Goal: Task Accomplishment & Management: Use online tool/utility

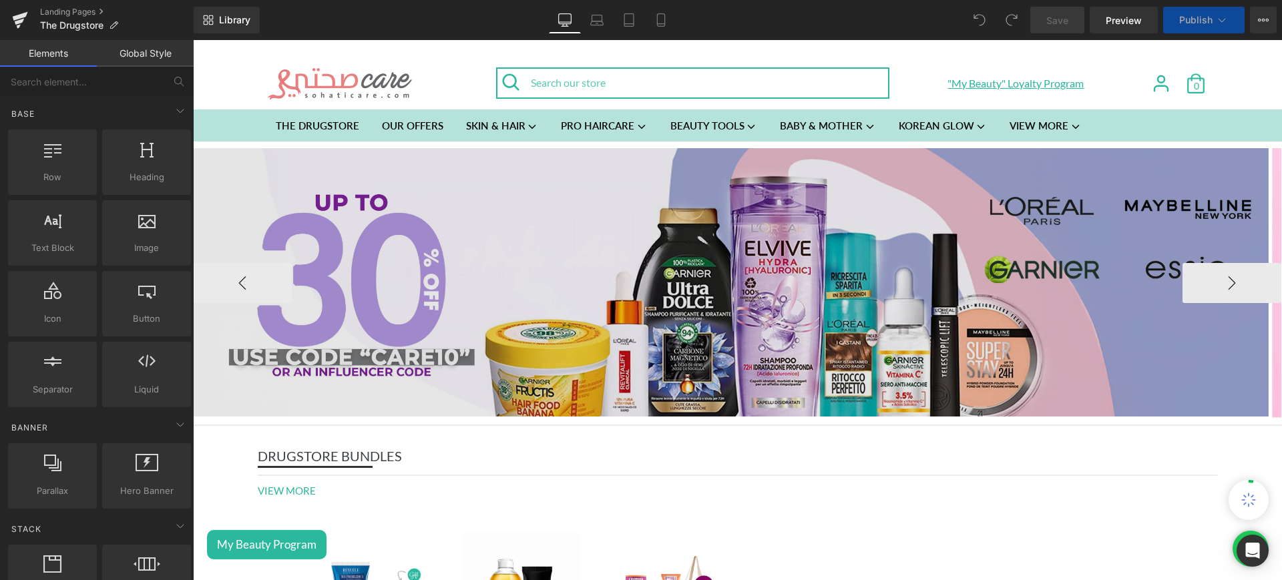
click at [734, 201] on img at bounding box center [731, 282] width 1076 height 269
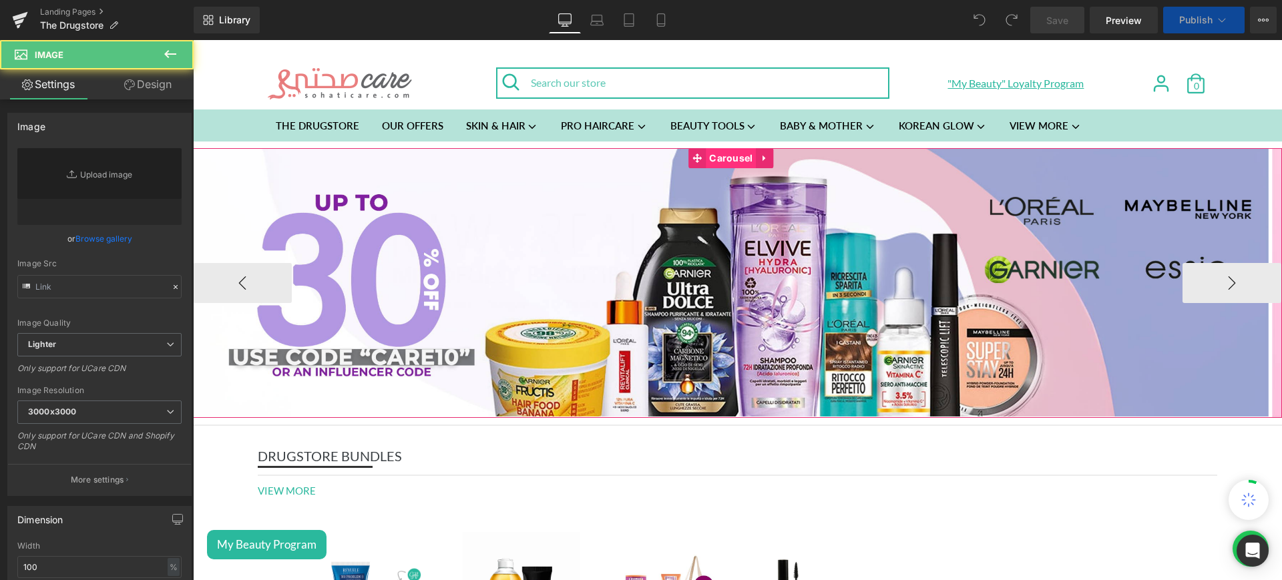
click at [728, 152] on span "Carousel" at bounding box center [731, 158] width 50 height 20
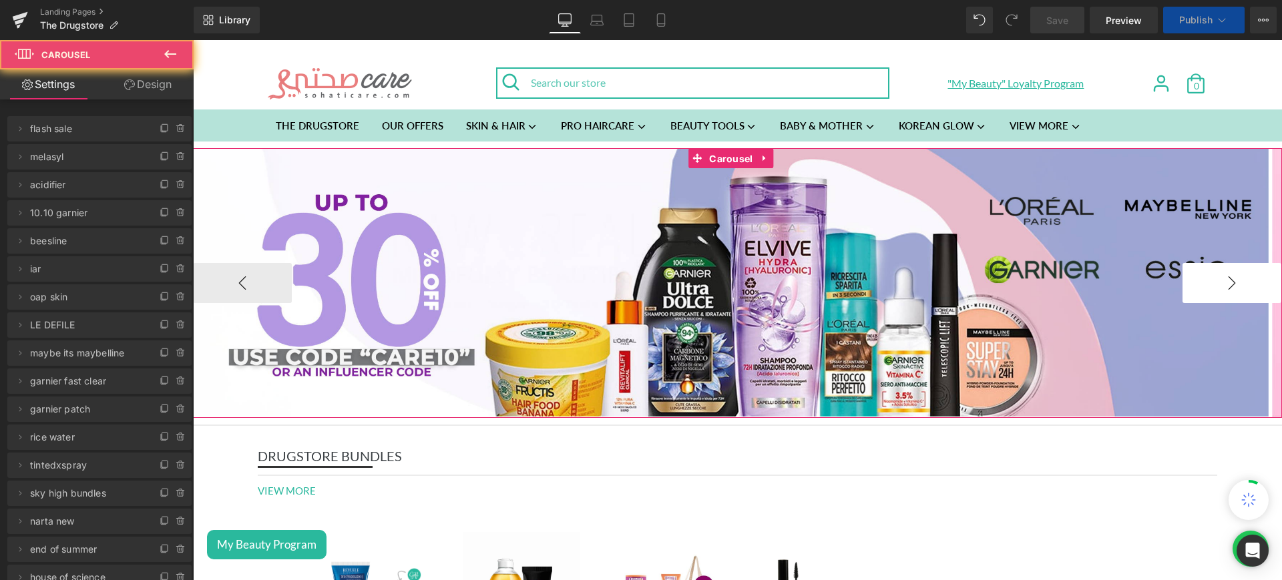
click at [1219, 282] on button "›" at bounding box center [1232, 283] width 99 height 40
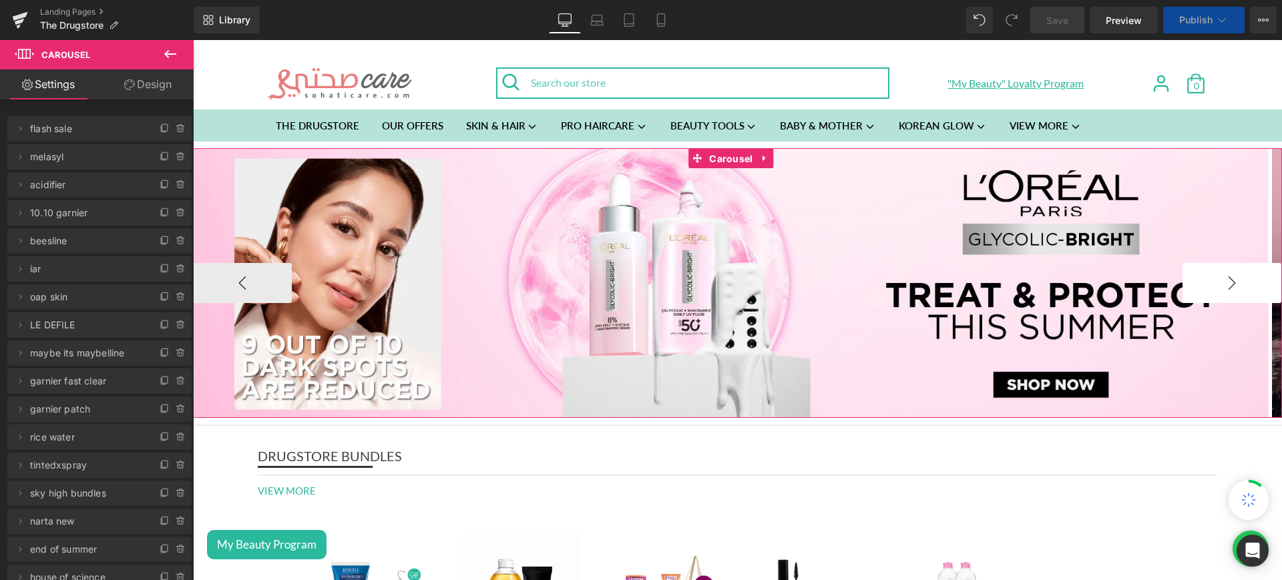
click at [1219, 282] on button "›" at bounding box center [1232, 283] width 99 height 40
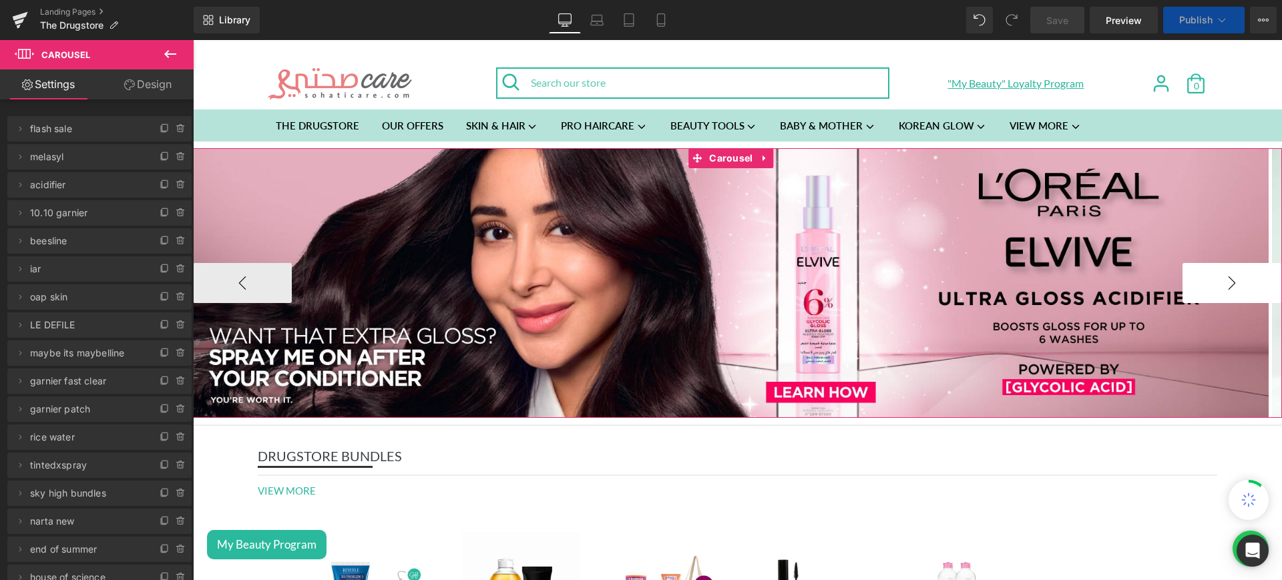
click at [1219, 282] on button "›" at bounding box center [1232, 283] width 99 height 40
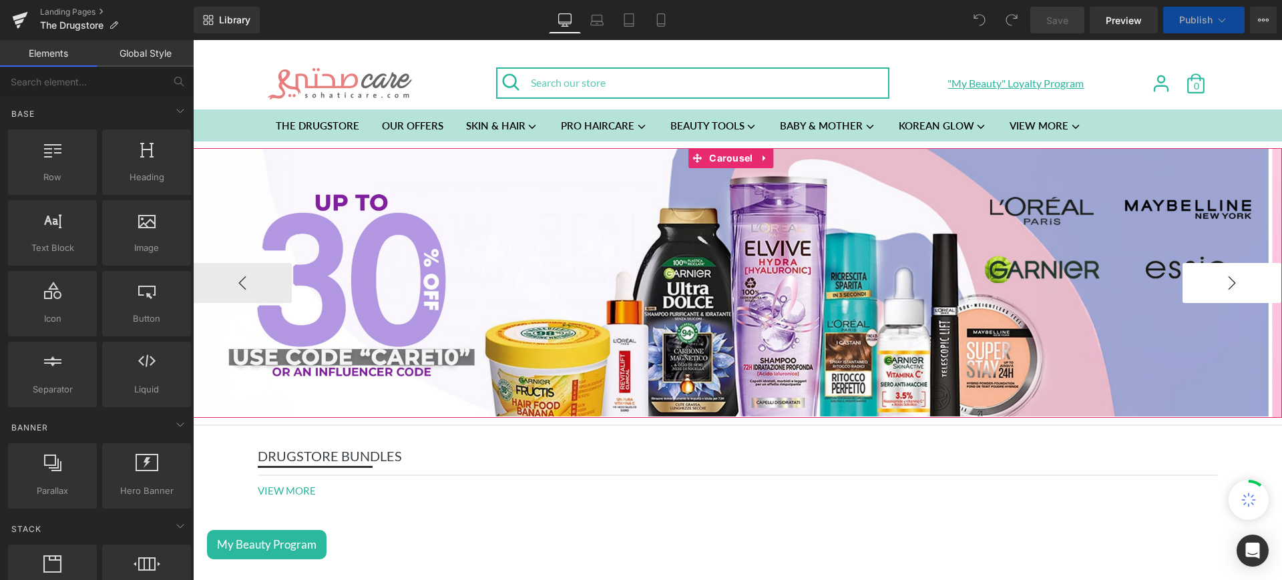
click at [1197, 279] on button "›" at bounding box center [1232, 283] width 99 height 40
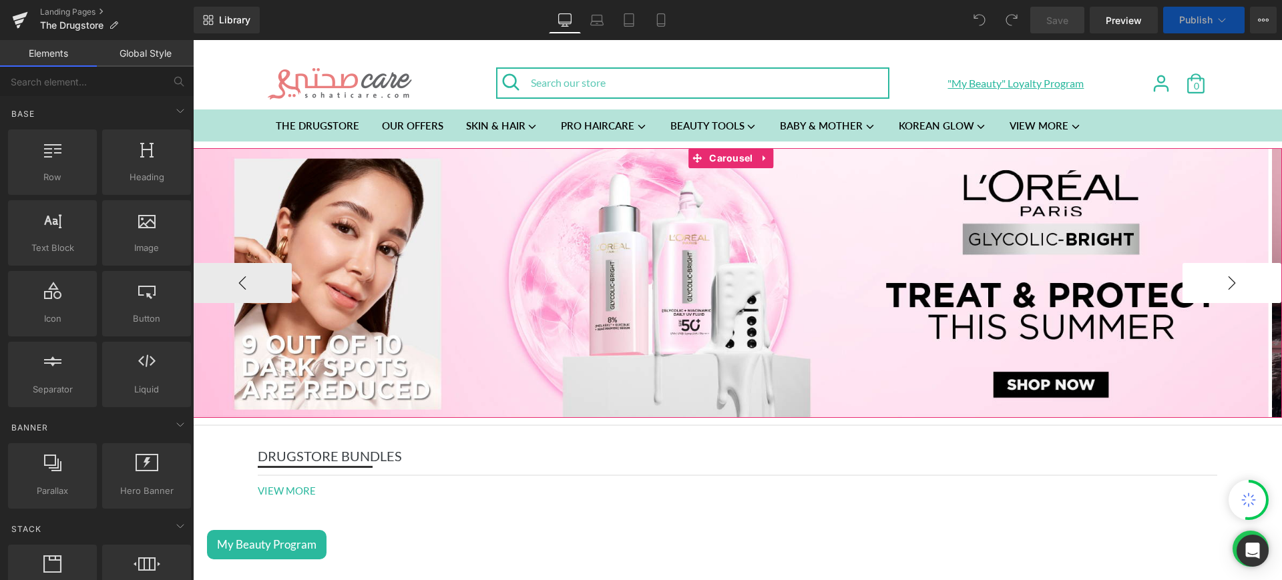
click at [1197, 279] on button "›" at bounding box center [1232, 283] width 99 height 40
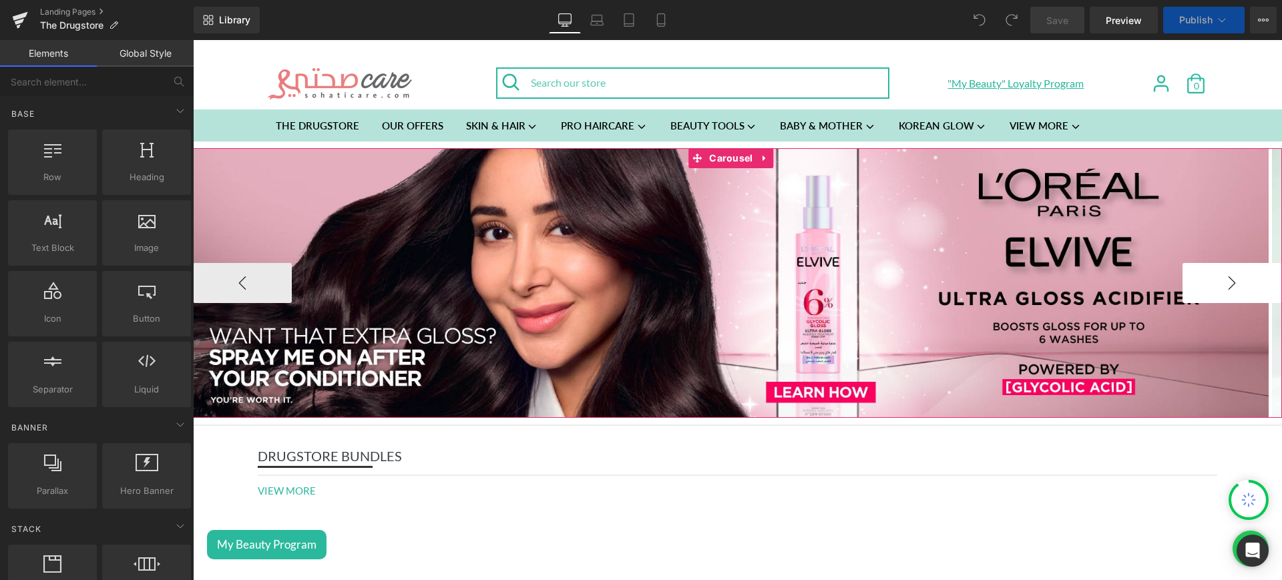
click at [1197, 279] on button "›" at bounding box center [1232, 283] width 99 height 40
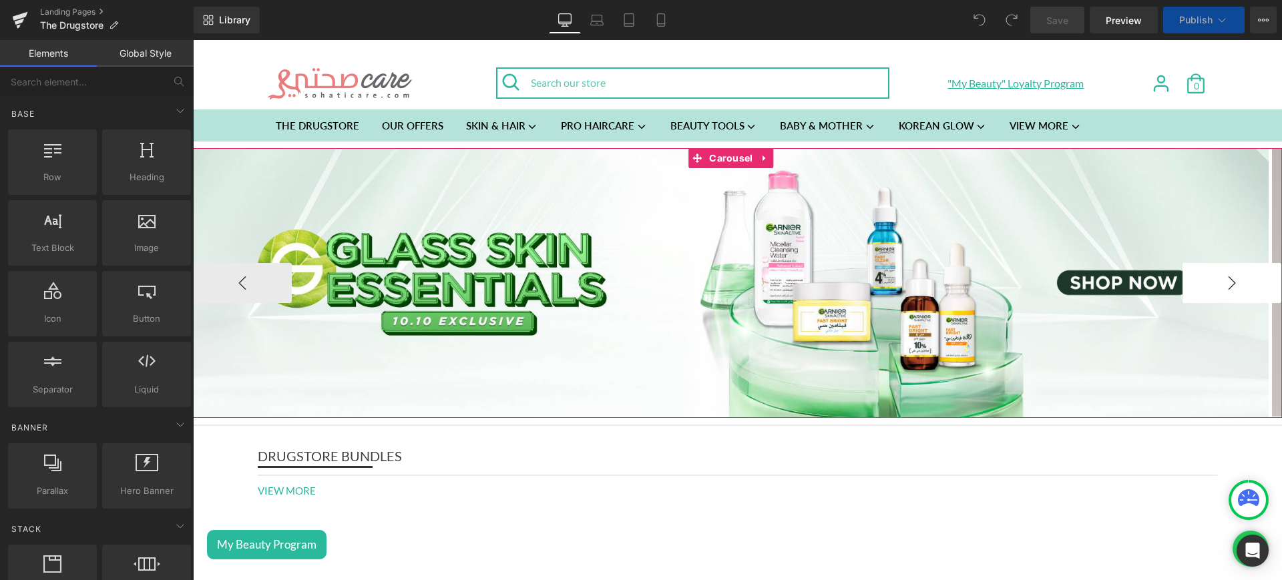
click at [1197, 279] on button "›" at bounding box center [1232, 283] width 99 height 40
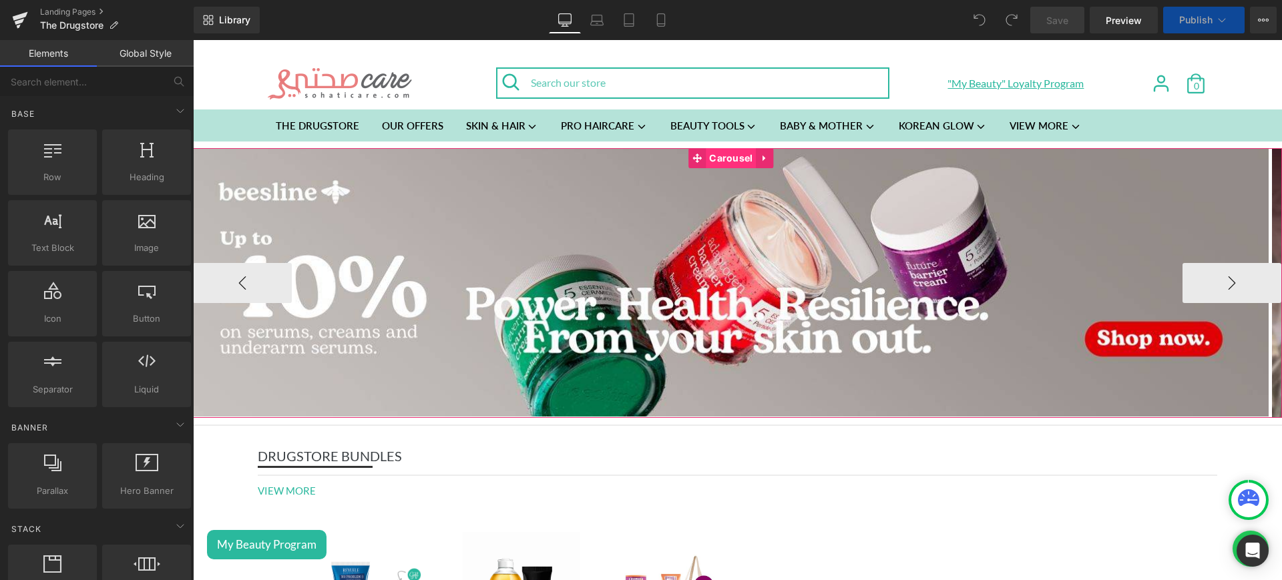
click at [734, 155] on span "Carousel" at bounding box center [731, 158] width 50 height 20
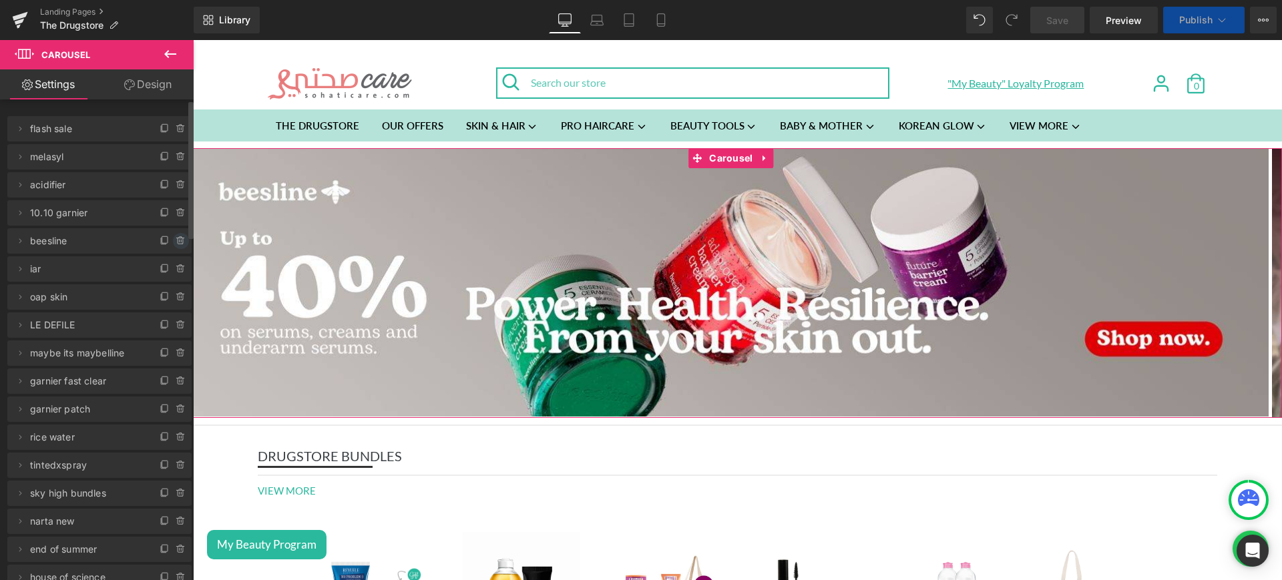
click at [178, 243] on icon at bounding box center [180, 241] width 5 height 6
click at [160, 240] on button "Delete" at bounding box center [167, 241] width 42 height 17
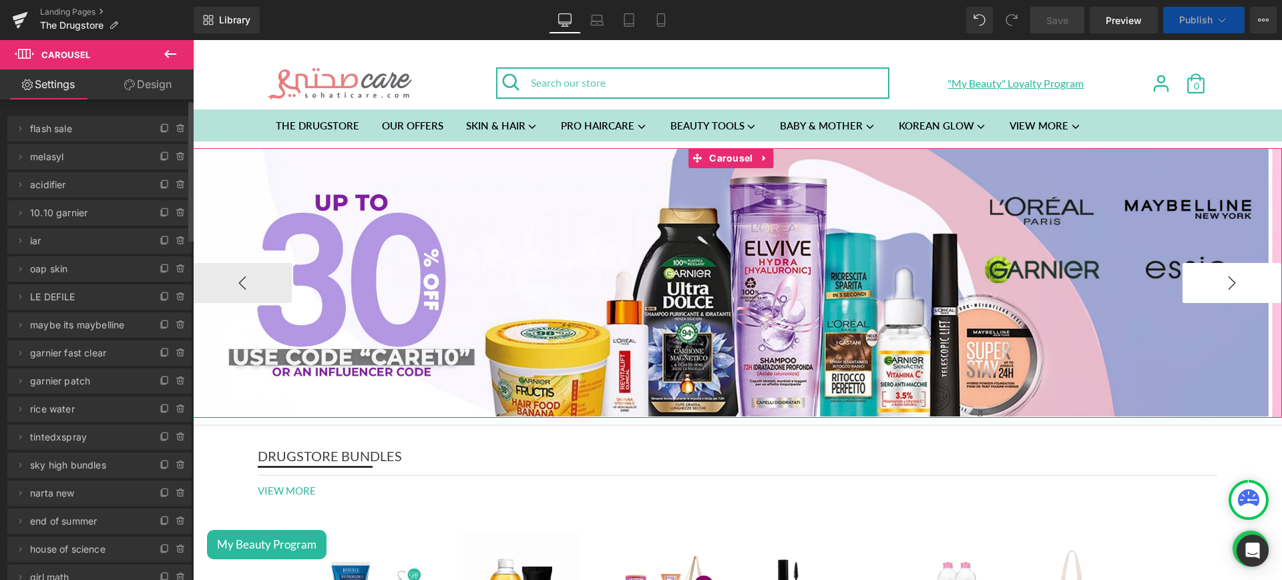
click at [1238, 276] on button "›" at bounding box center [1232, 283] width 99 height 40
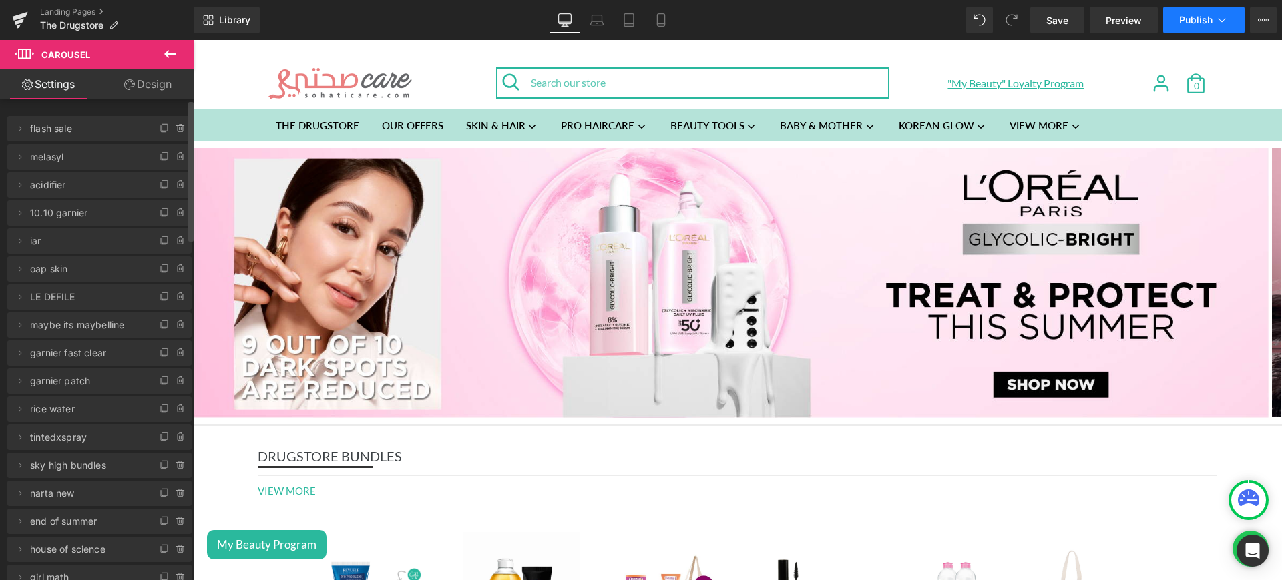
click at [1195, 26] on button "Publish" at bounding box center [1203, 20] width 81 height 27
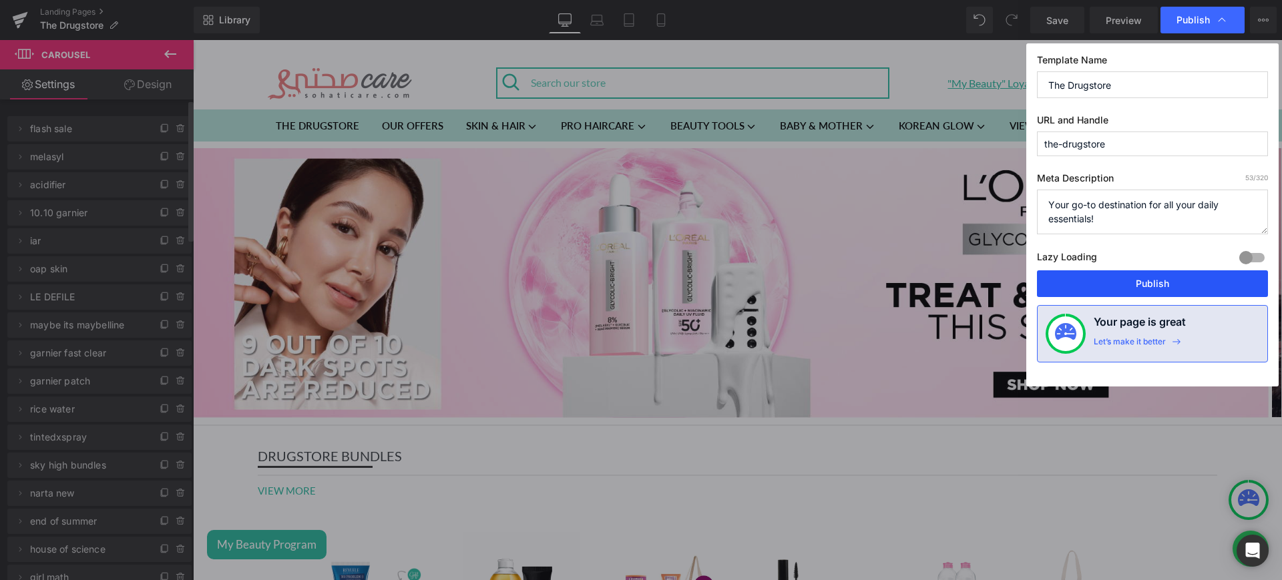
click at [1112, 292] on button "Publish" at bounding box center [1152, 283] width 231 height 27
